Goal: Information Seeking & Learning: Find specific fact

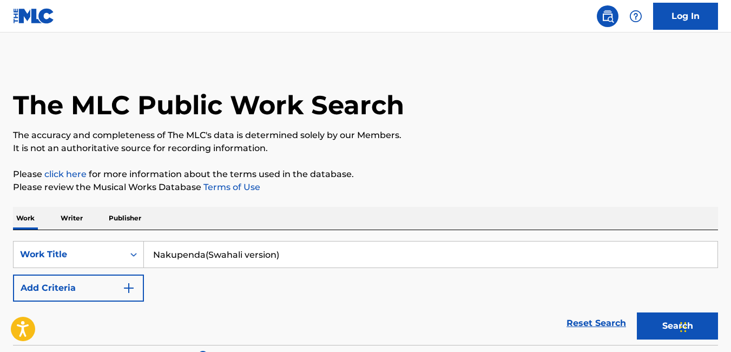
drag, startPoint x: 319, startPoint y: 260, endPoint x: 142, endPoint y: 269, distance: 176.6
click at [142, 269] on div "SearchWithCriteria49b5c538-8c3a-4df3-95ca-e8875e25d55c Work Title Nakupenda(Swa…" at bounding box center [365, 271] width 705 height 61
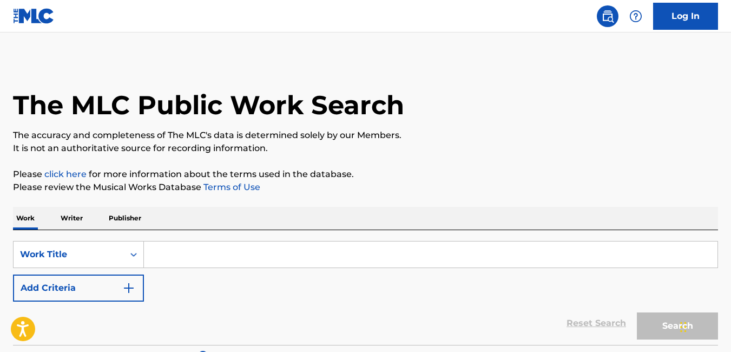
paste input "GLMP/2024/R016 This Year Qzfz62441711 None Rotimikey [PERSON_NAME] yes Yes Yes …"
type input "GLMP/2024/R016 This Year Qzfz62441711 None Rotimikey [PERSON_NAME] yes Yes Yes …"
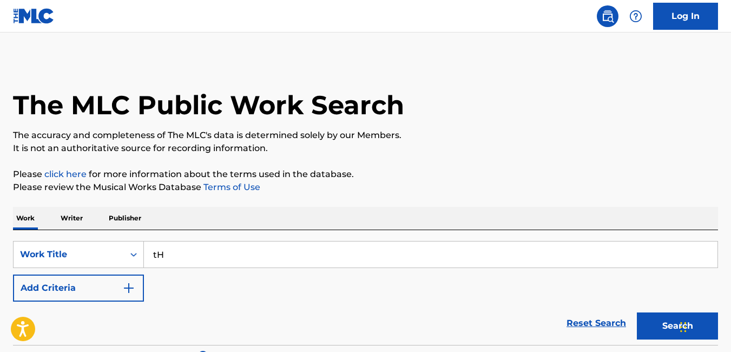
type input "t"
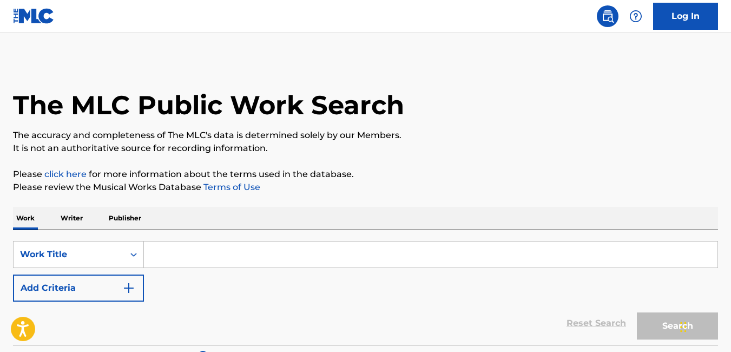
type input "t"
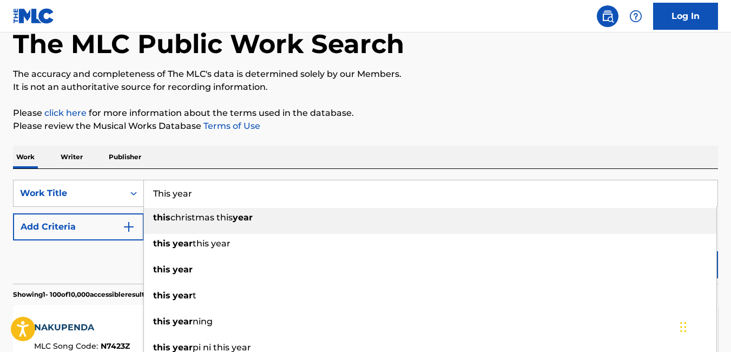
scroll to position [62, 0]
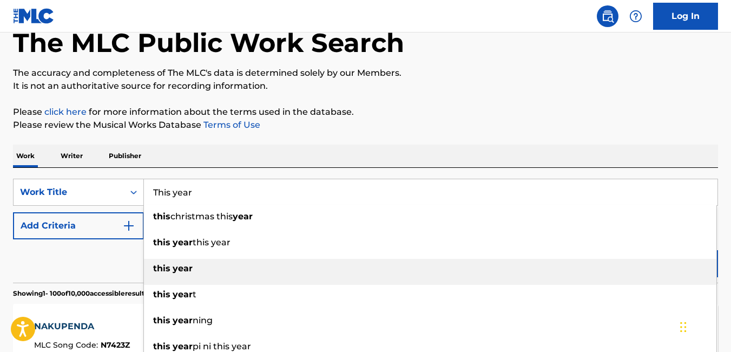
click at [340, 273] on div "this year" at bounding box center [430, 268] width 572 height 19
type input "this year"
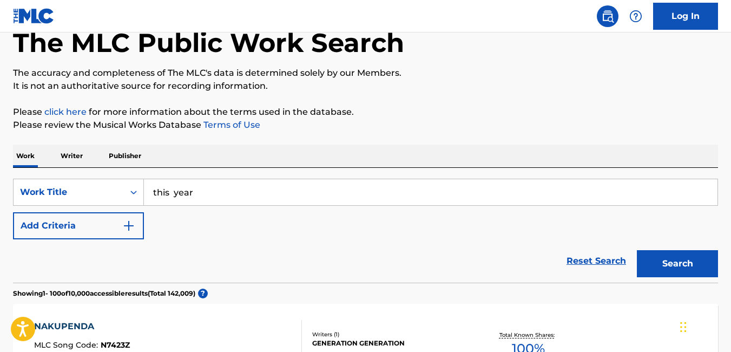
click at [691, 268] on button "Search" at bounding box center [677, 263] width 81 height 27
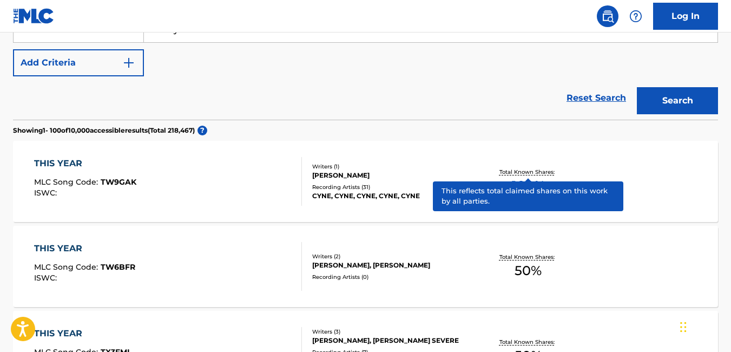
scroll to position [227, 0]
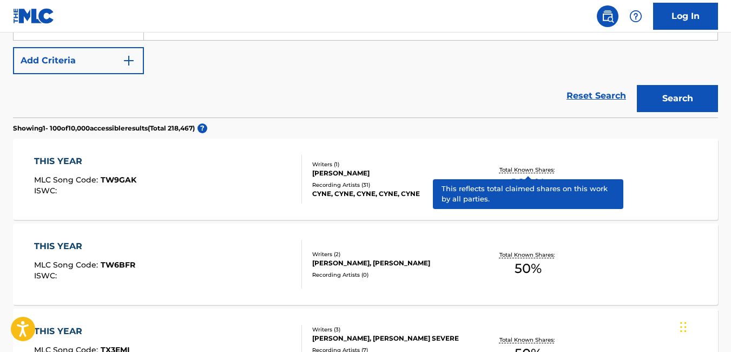
click at [350, 292] on div "THIS YEAR MLC Song Code : TW6BFR ISWC : Writers ( 2 ) [PERSON_NAME], THEOTOKATO…" at bounding box center [365, 263] width 705 height 81
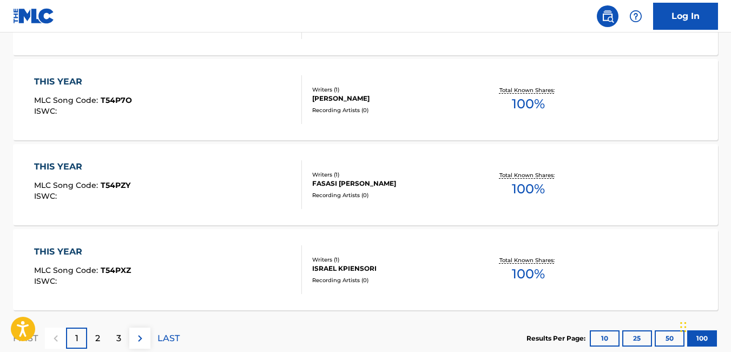
scroll to position [8618, 0]
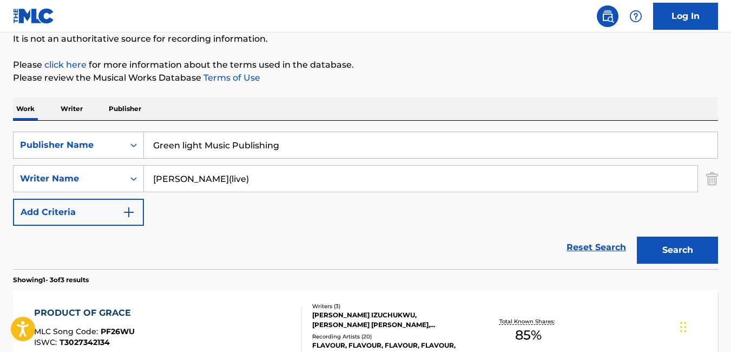
scroll to position [109, 0]
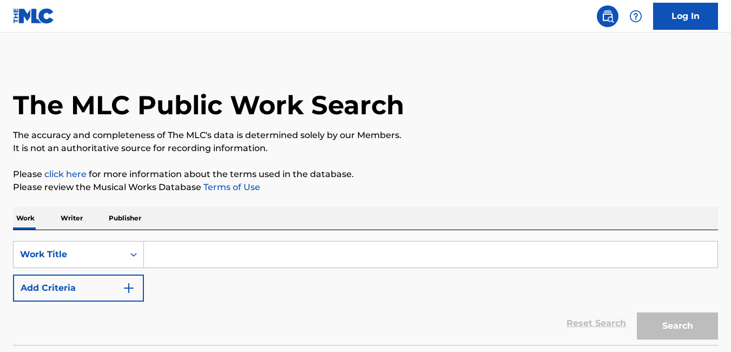
click at [260, 247] on input "Search Form" at bounding box center [431, 254] width 574 height 26
paste input "[URL][DOMAIN_NAME]"
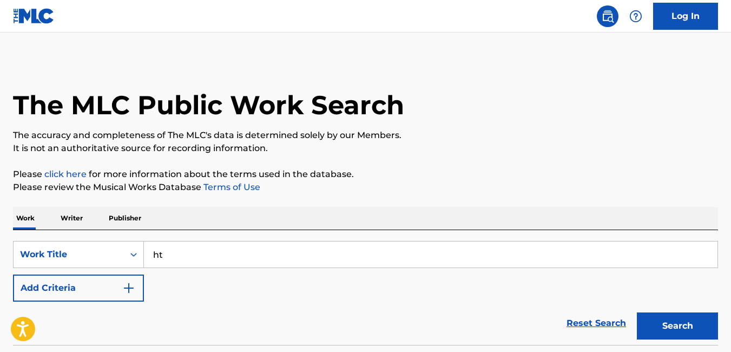
type input "h"
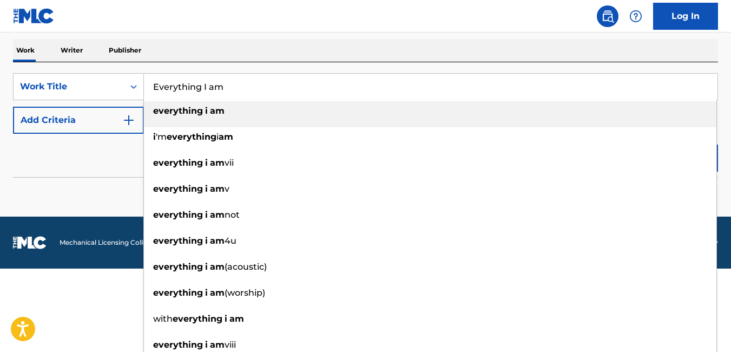
scroll to position [171, 0]
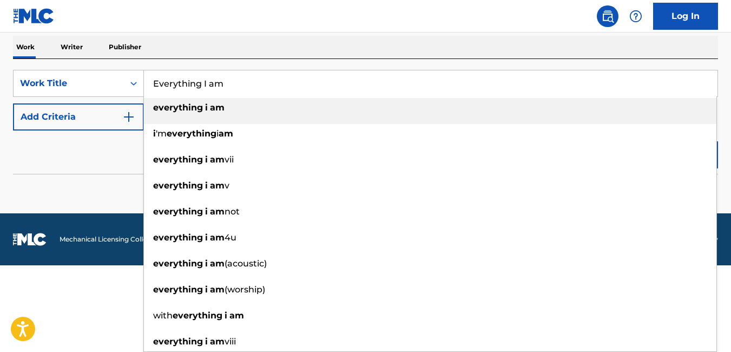
click at [209, 110] on span "Search Form" at bounding box center [209, 107] width 2 height 10
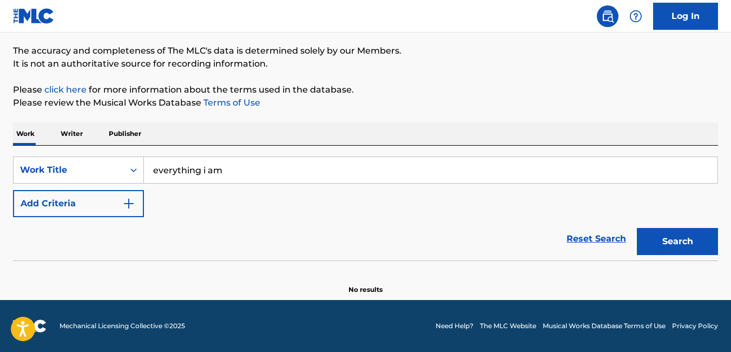
click at [675, 243] on button "Search" at bounding box center [677, 241] width 81 height 27
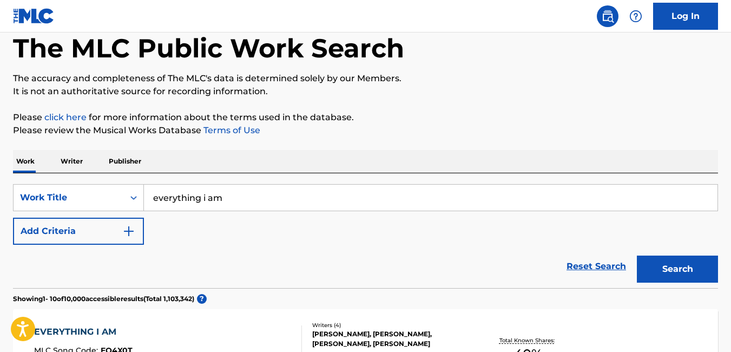
scroll to position [56, 0]
click at [247, 194] on input "everything i am" at bounding box center [431, 198] width 574 height 26
type input "e"
type input "my song forever"
click at [637, 256] on button "Search" at bounding box center [677, 269] width 81 height 27
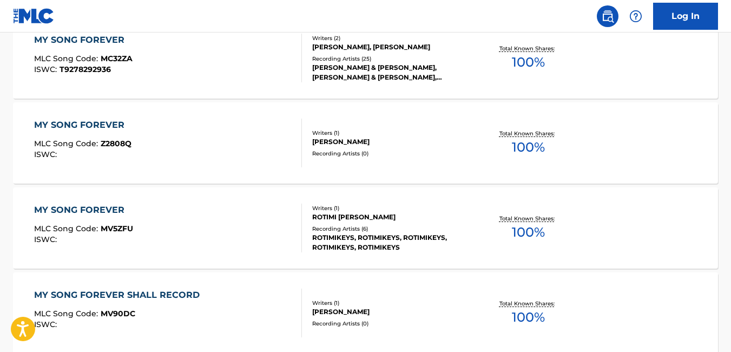
scroll to position [439, 0]
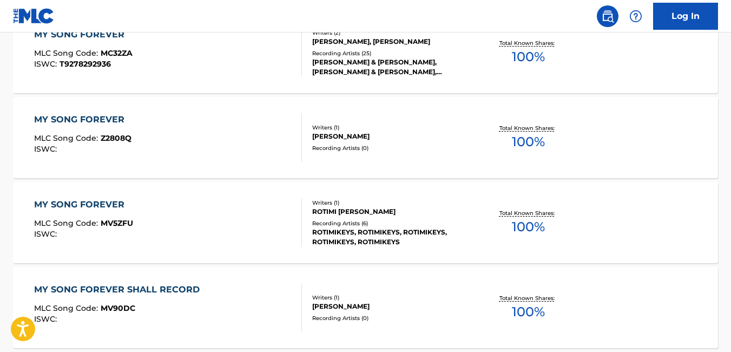
click at [374, 199] on div "Writers ( 1 )" at bounding box center [390, 203] width 157 height 8
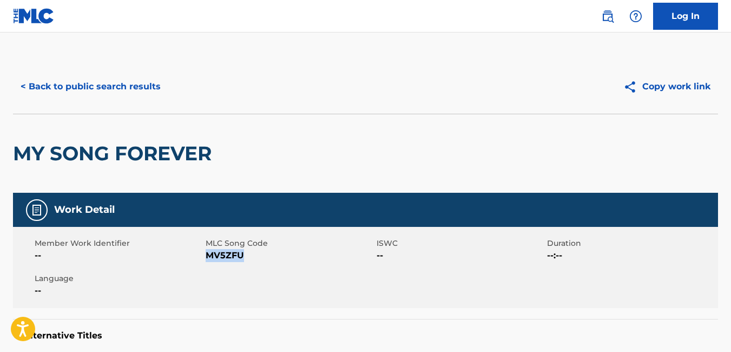
drag, startPoint x: 247, startPoint y: 254, endPoint x: 206, endPoint y: 262, distance: 41.9
click at [206, 262] on div "Member Work Identifier -- MLC Song Code MV5ZFU ISWC -- Duration --:-- Language …" at bounding box center [365, 267] width 705 height 81
copy span "MV5ZFU"
click at [124, 199] on div "Work Detail" at bounding box center [365, 210] width 705 height 34
click at [23, 87] on button "< Back to public search results" at bounding box center [90, 86] width 155 height 27
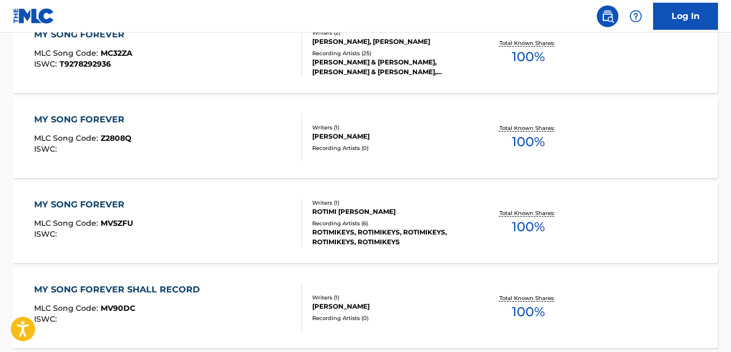
scroll to position [467, 0]
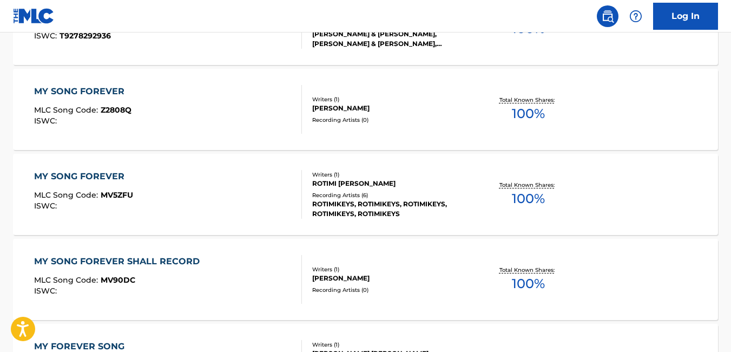
click at [23, 87] on div "MY SONG FOREVER MLC Song Code : Z2808Q ISWC : Writers ( 1 ) FRED B HOLTON Recor…" at bounding box center [365, 109] width 705 height 81
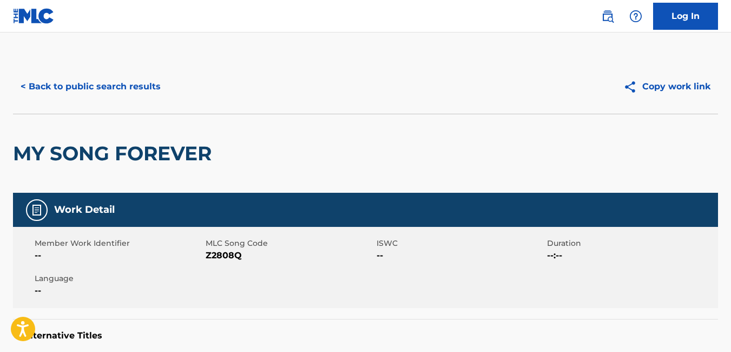
click at [25, 83] on button "< Back to public search results" at bounding box center [90, 86] width 155 height 27
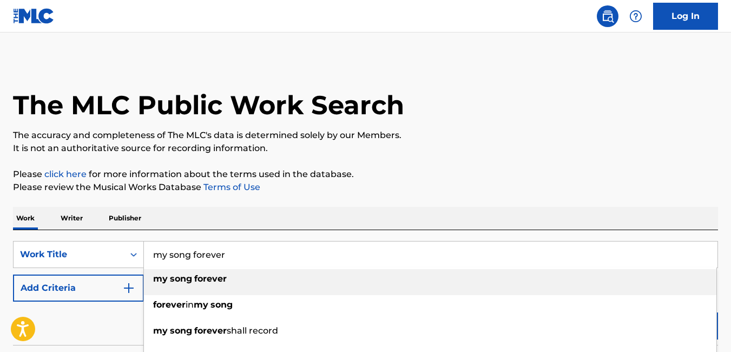
drag, startPoint x: 235, startPoint y: 256, endPoint x: 153, endPoint y: 266, distance: 82.8
click at [153, 266] on input "my song forever" at bounding box center [431, 254] width 574 height 26
paste input "Worship Medley"
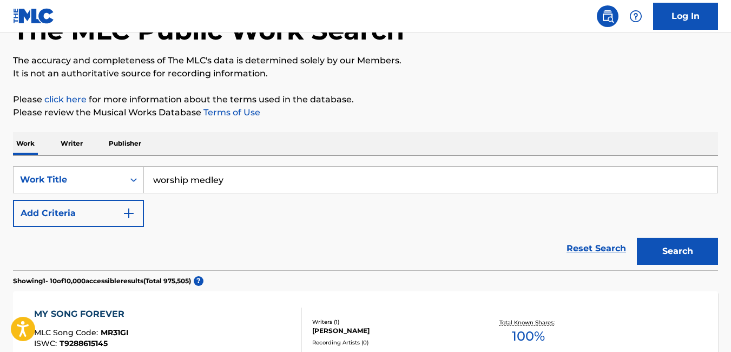
scroll to position [78, 0]
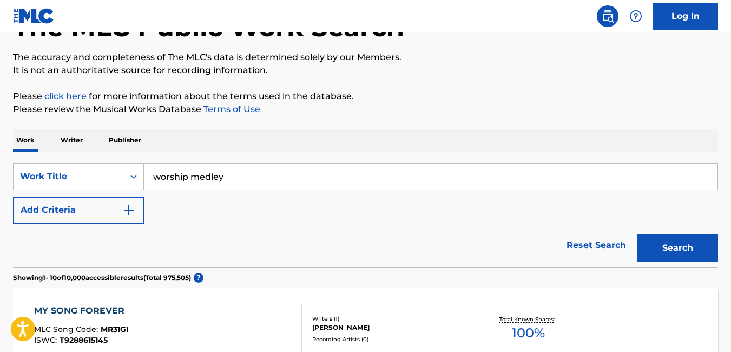
type input "worship medley"
click at [684, 240] on button "Search" at bounding box center [677, 247] width 81 height 27
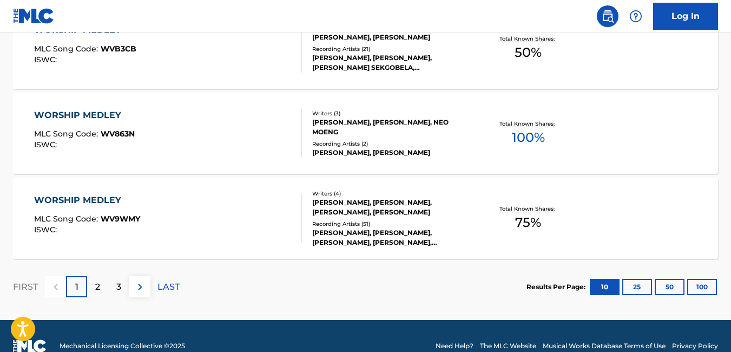
scroll to position [964, 0]
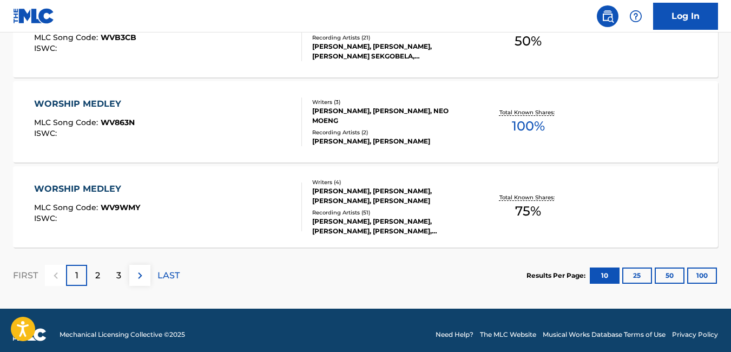
click at [708, 279] on button "100" at bounding box center [702, 275] width 30 height 16
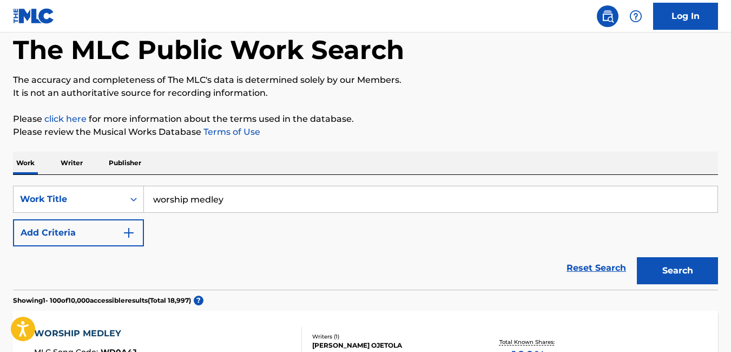
scroll to position [0, 0]
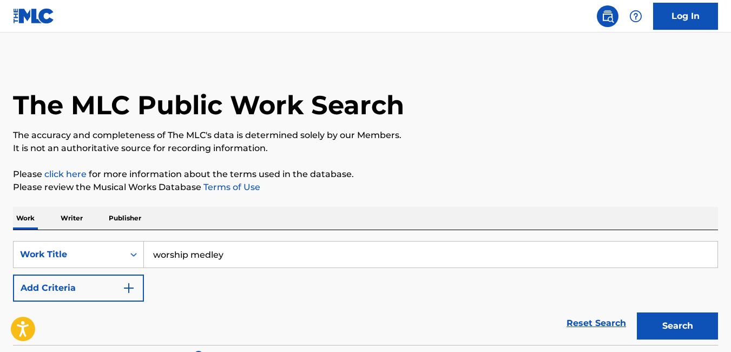
drag, startPoint x: 226, startPoint y: 253, endPoint x: 144, endPoint y: 273, distance: 83.6
click at [144, 273] on div "SearchWithCriteriad2690e75-de79-46ee-b594-6b6a96324d86 Work Title worship medle…" at bounding box center [365, 271] width 705 height 61
type input "emmanuel"
click at [653, 328] on button "Search" at bounding box center [677, 325] width 81 height 27
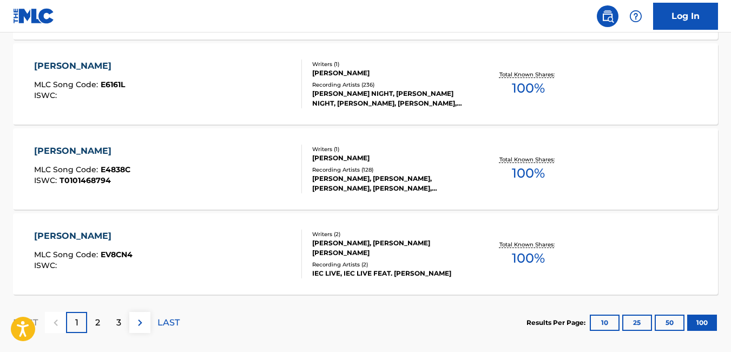
scroll to position [8558, 0]
